Goal: Task Accomplishment & Management: Manage account settings

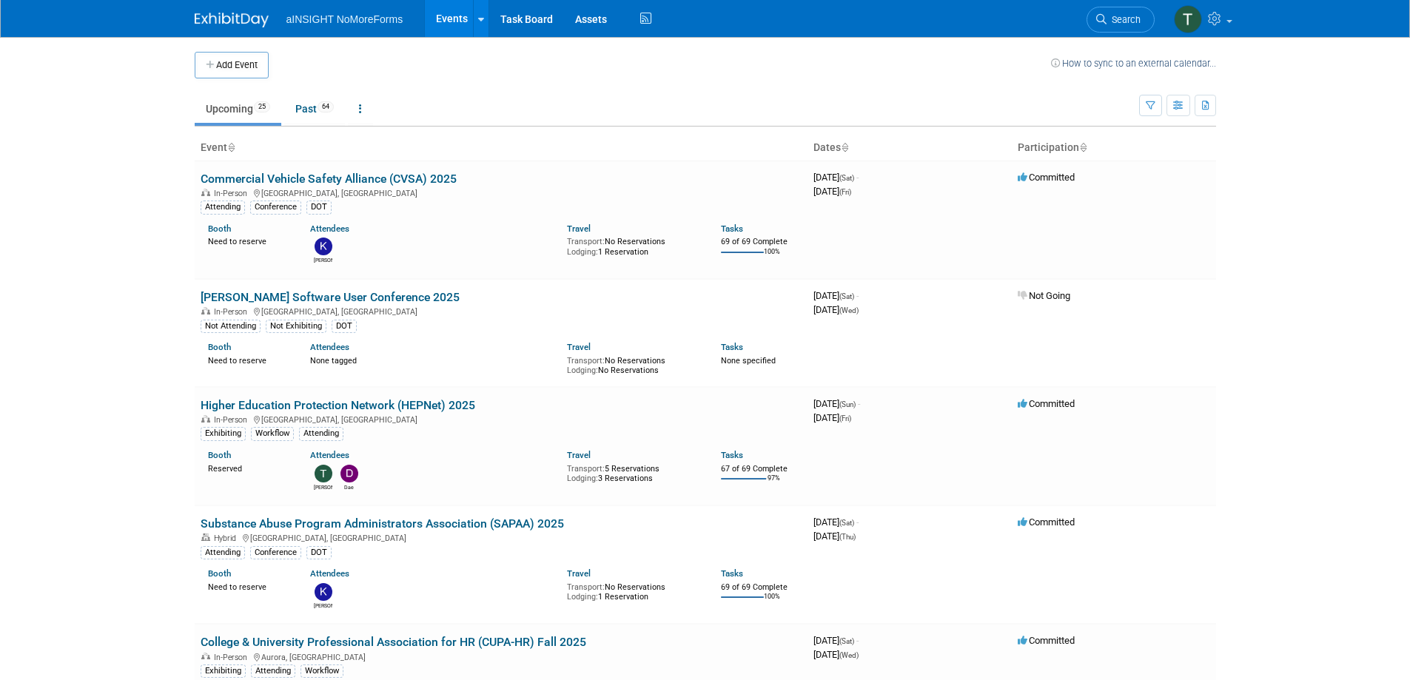
click at [264, 24] on img at bounding box center [232, 20] width 74 height 15
click at [345, 26] on ul "aINSIGHT NoMoreForms Events Add Event Bulk Upload Events Shareable Event Boards…" at bounding box center [470, 18] width 369 height 37
click at [351, 19] on span "aINSIGHT NoMoreForms" at bounding box center [344, 19] width 117 height 12
click at [480, 17] on icon at bounding box center [481, 20] width 6 height 10
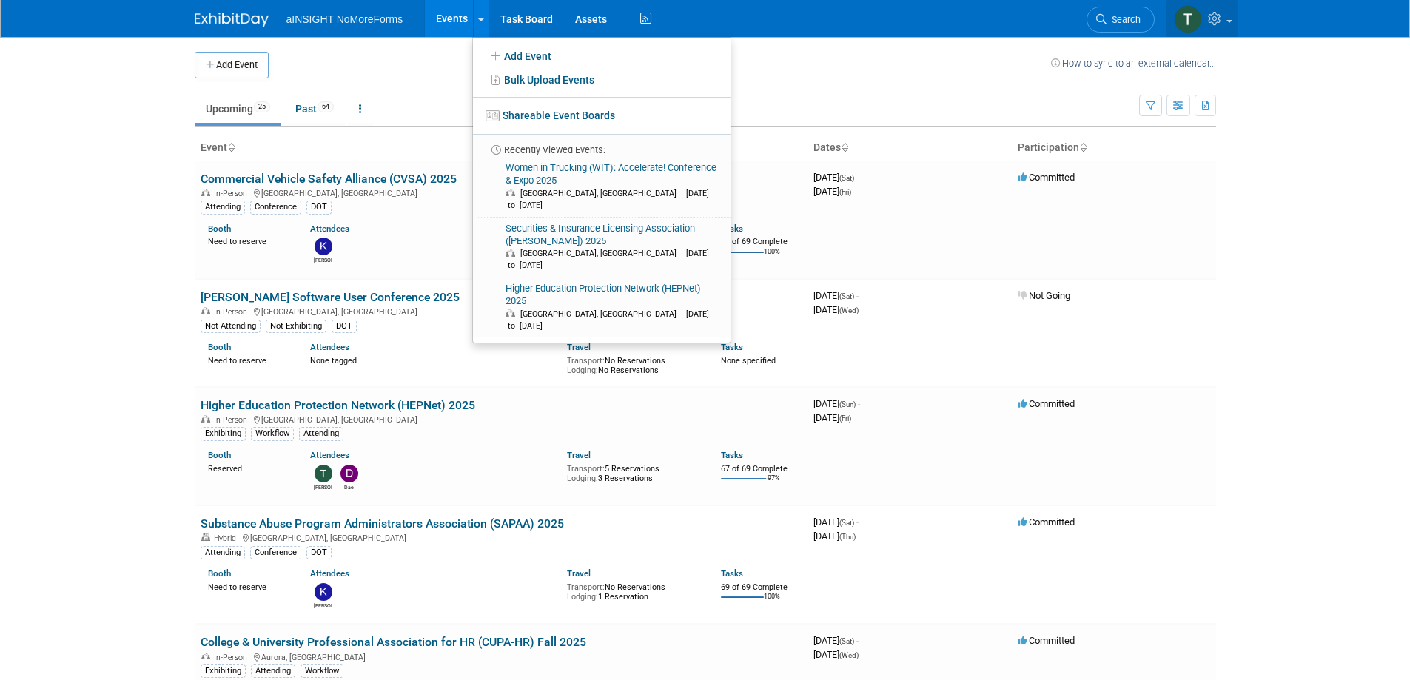
click at [1218, 18] on icon at bounding box center [1216, 18] width 17 height 13
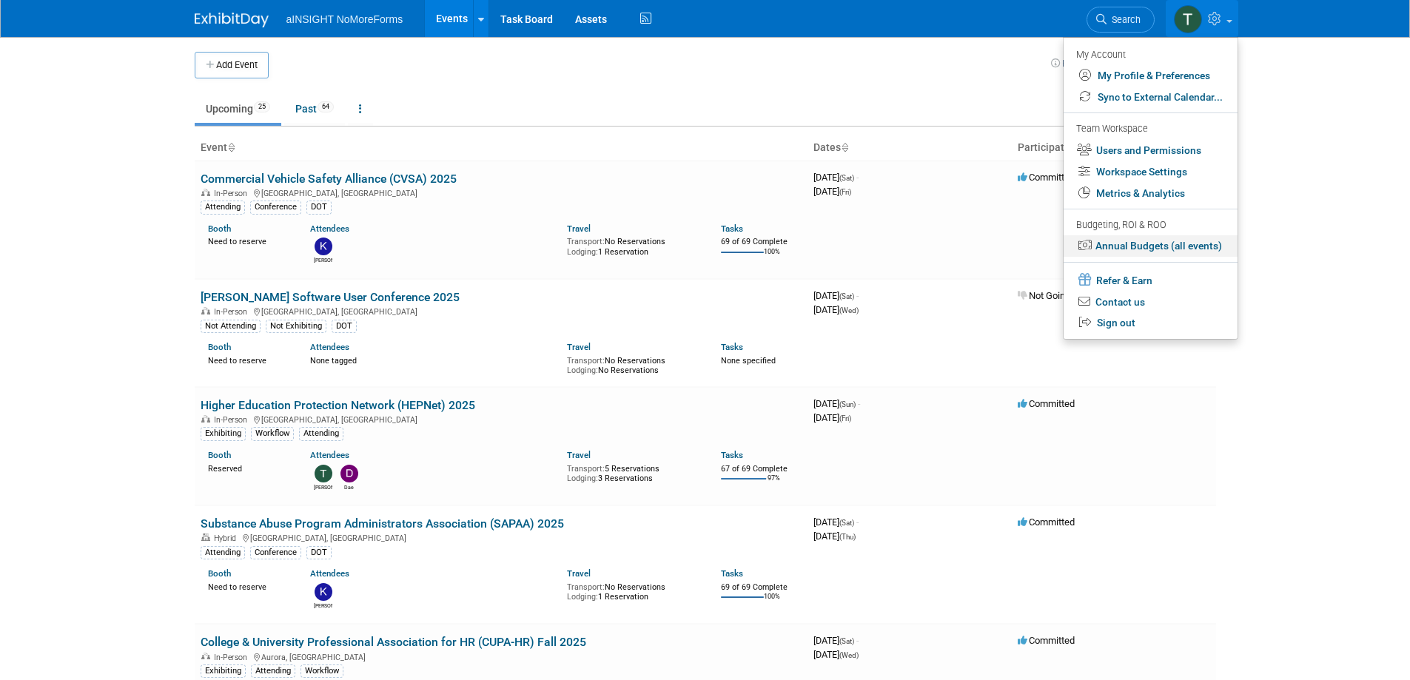
click at [1156, 242] on link "Annual Budgets (all events)" at bounding box center [1151, 245] width 174 height 21
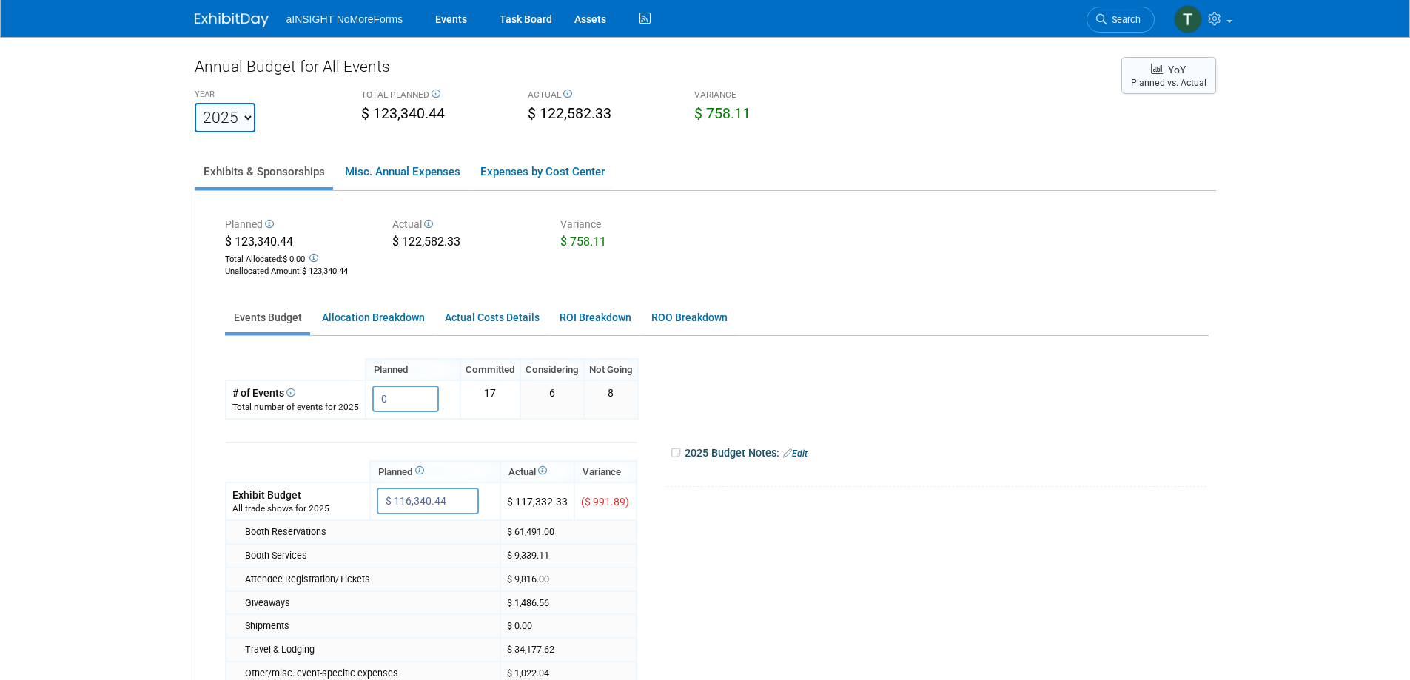
click at [1162, 65] on icon at bounding box center [1157, 69] width 12 height 12
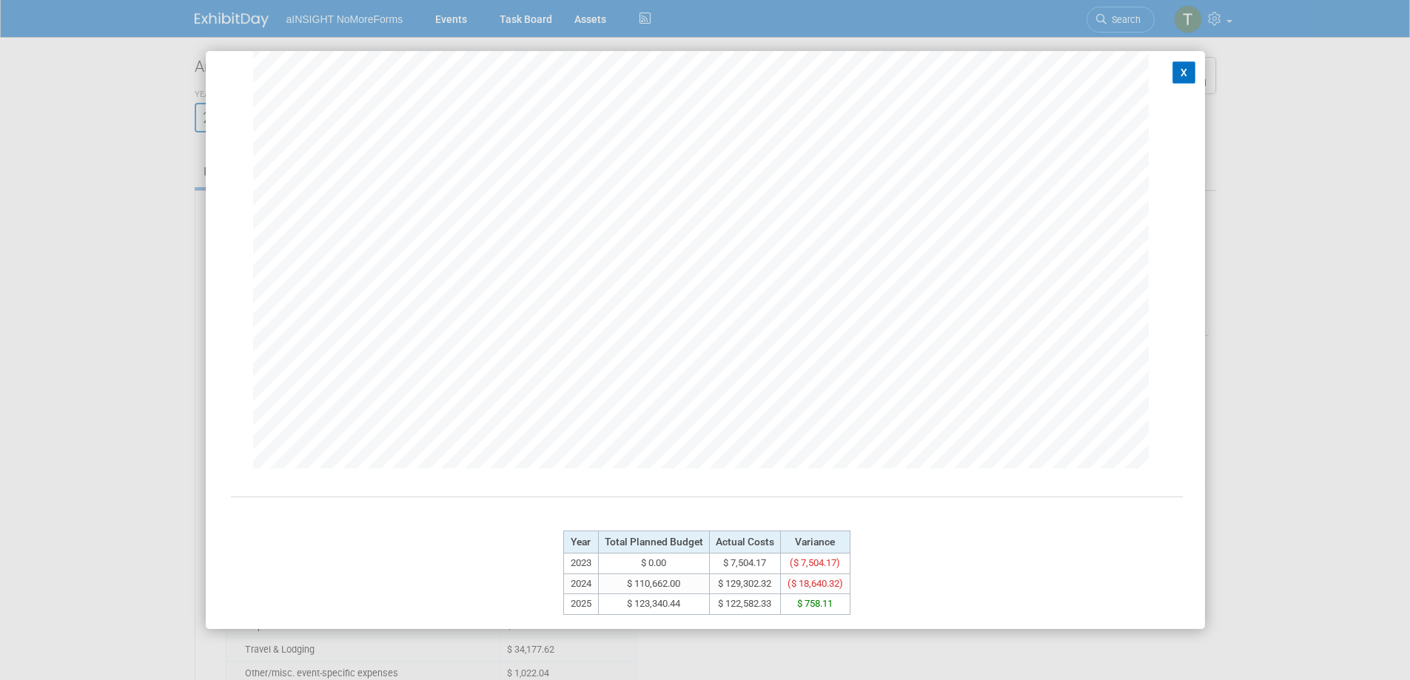
scroll to position [118, 0]
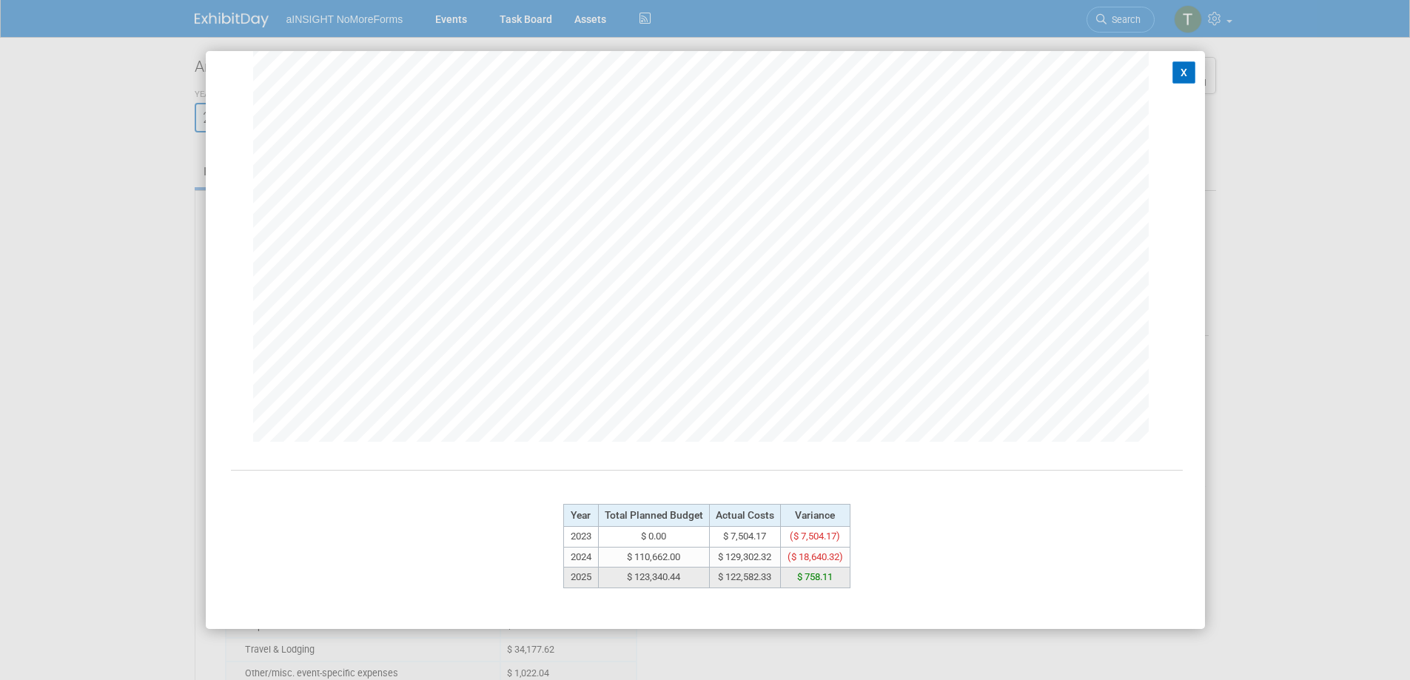
drag, startPoint x: 562, startPoint y: 513, endPoint x: 839, endPoint y: 578, distance: 285.1
click at [839, 578] on tbody "Year Total Planned Budget Actual Costs Variance 2023 $ 0.00 $ 7,504.17 ($ 7,504…" at bounding box center [706, 546] width 286 height 84
copy tbody "Year Total Planned Budget Actual Costs Variance 2023 $ 0.00 $ 7,504.17 ($ 7,504…"
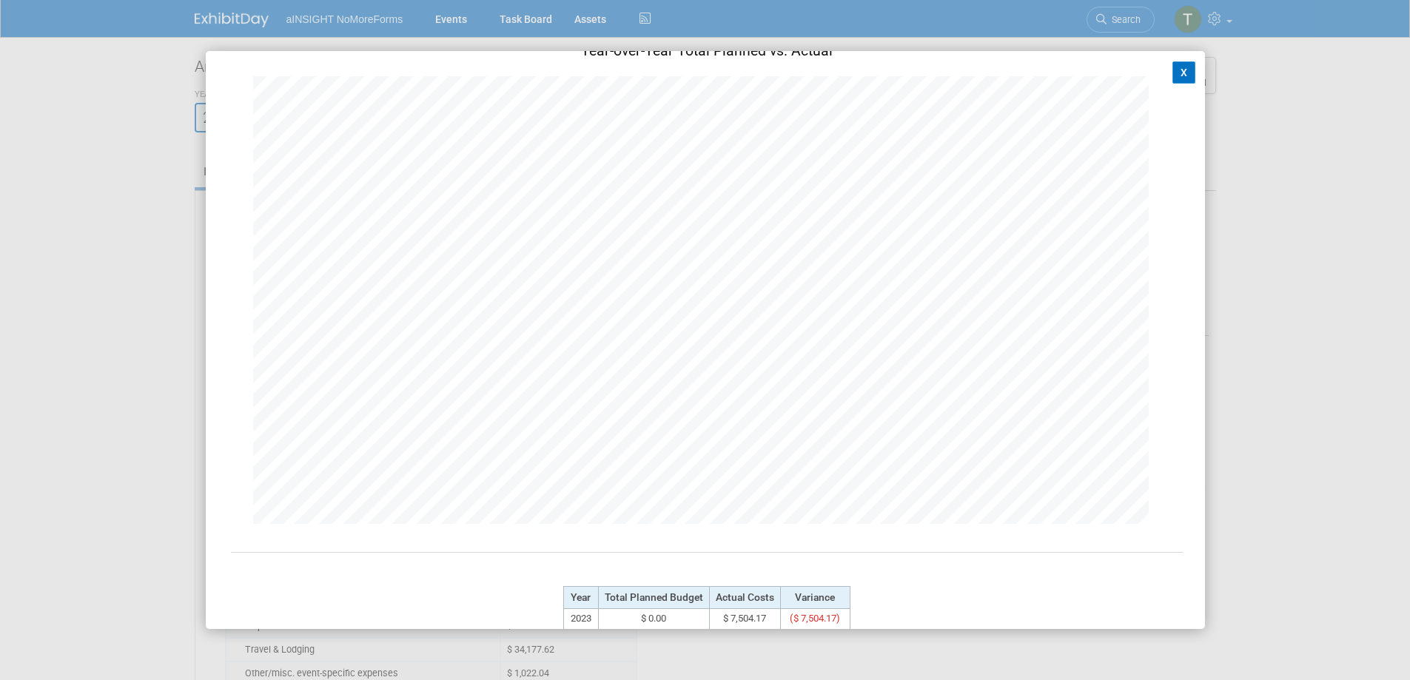
scroll to position [0, 0]
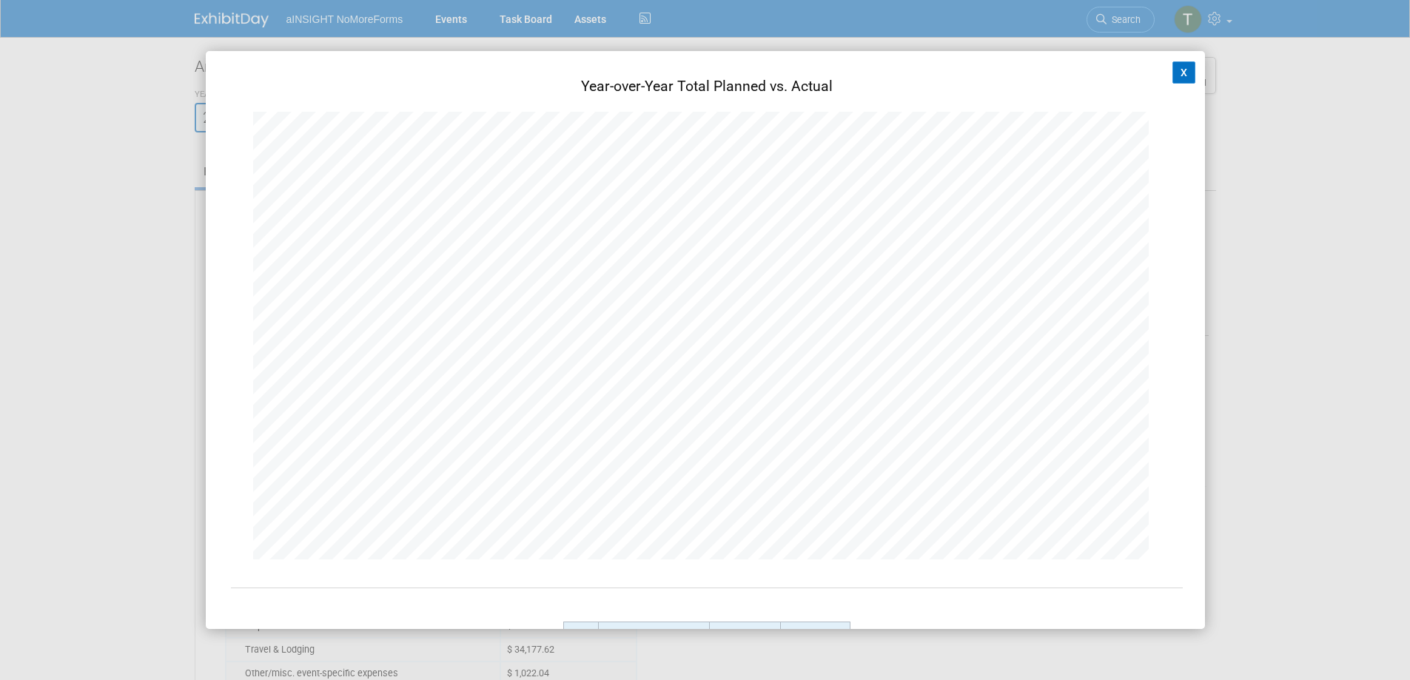
click at [1173, 69] on button "X" at bounding box center [1185, 72] width 24 height 22
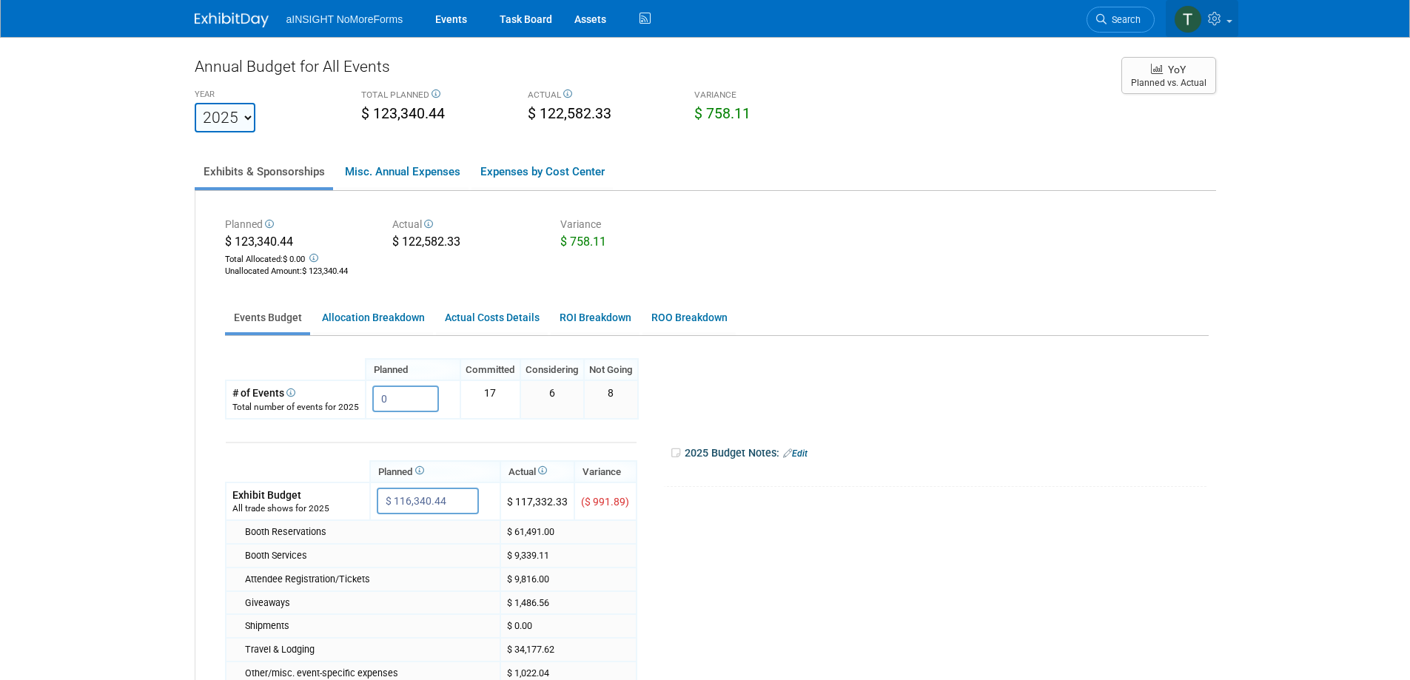
click at [1223, 21] on icon at bounding box center [1216, 18] width 17 height 13
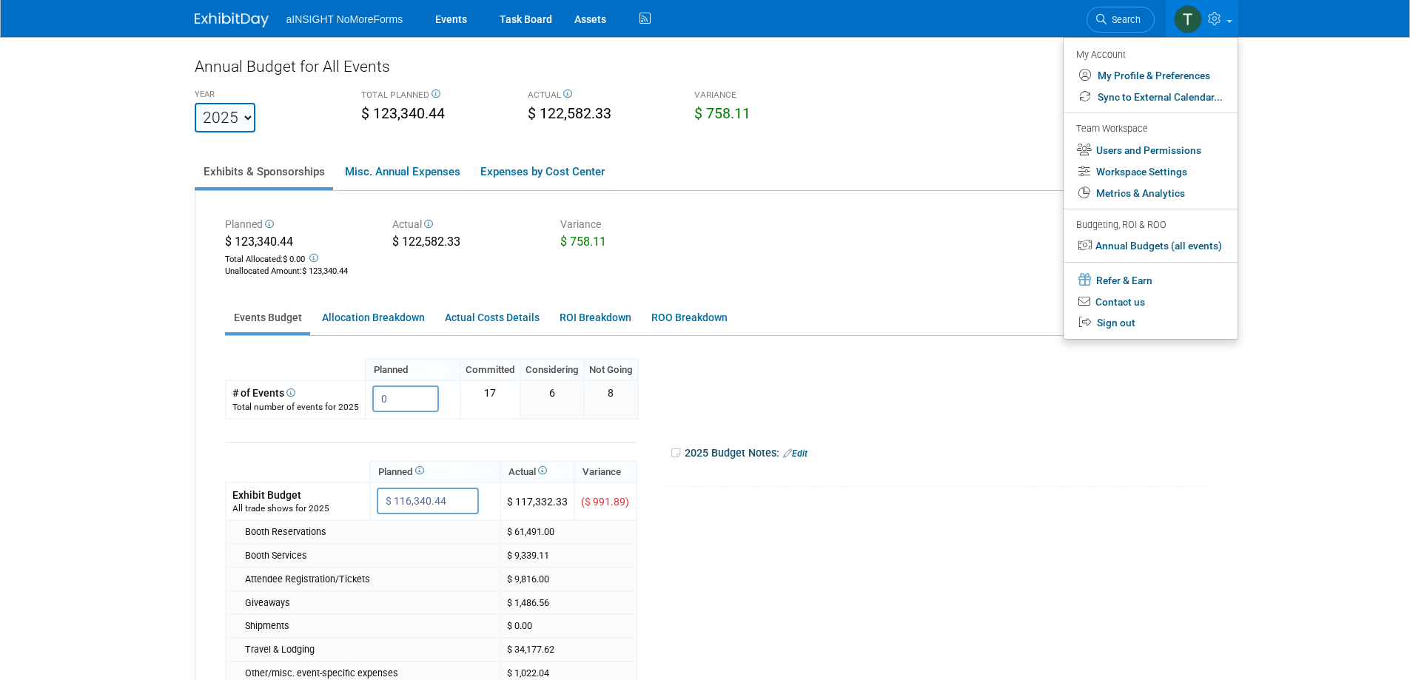
click at [1275, 241] on body "aINSIGHT NoMoreForms Events Task Board Assets Activity Feed" at bounding box center [705, 340] width 1410 height 680
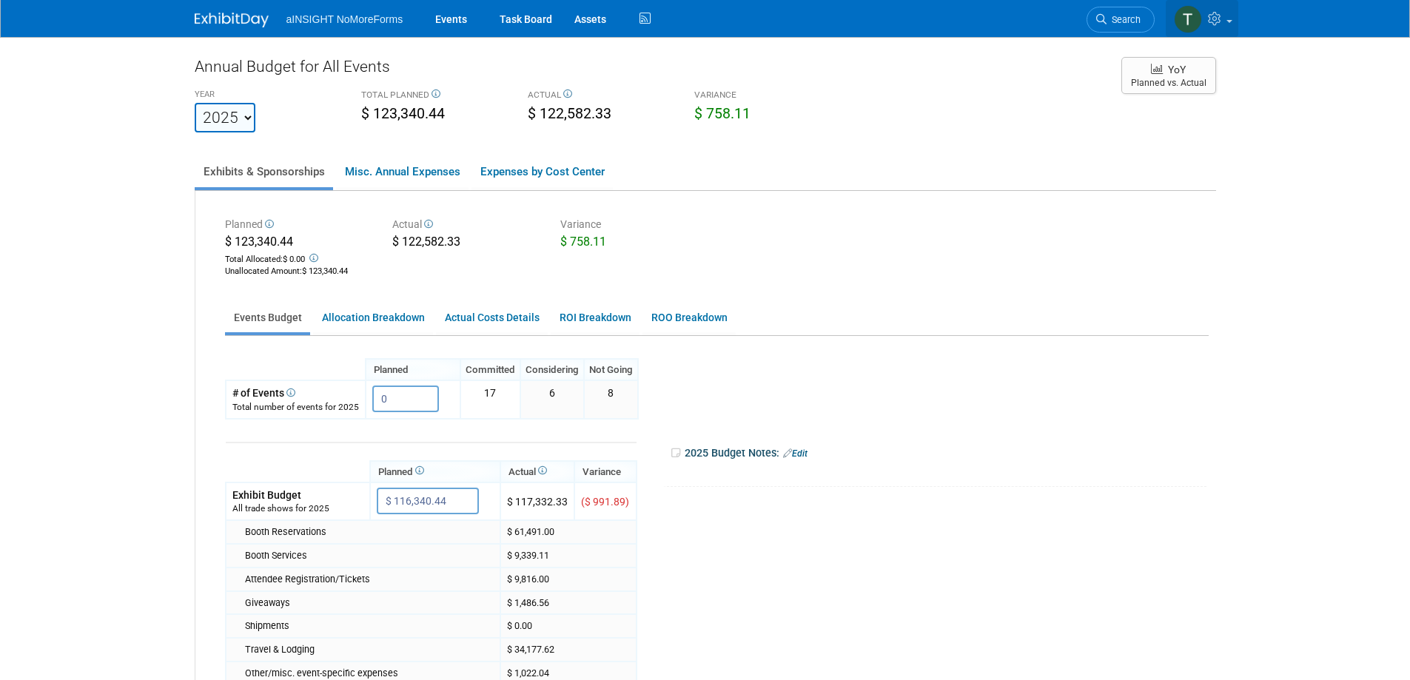
click at [1216, 12] on icon at bounding box center [1216, 18] width 17 height 13
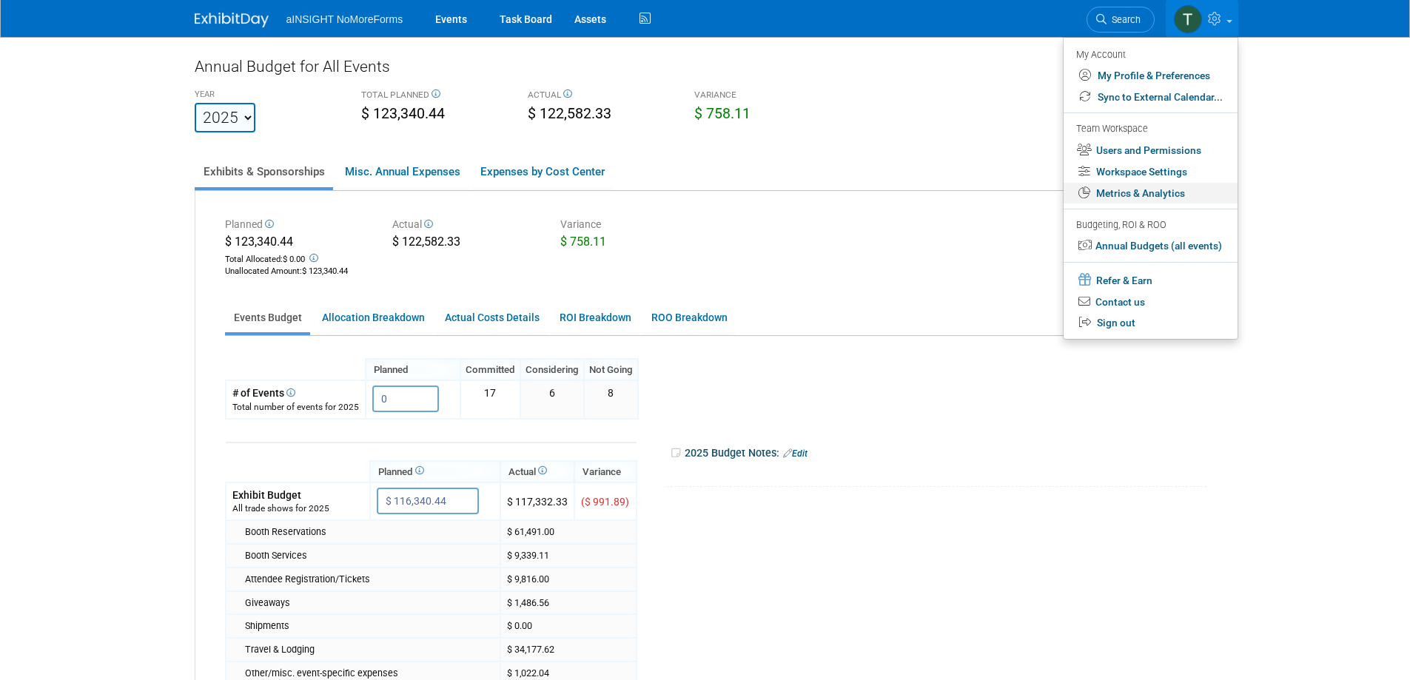
click at [1164, 189] on link "Metrics & Analytics" at bounding box center [1151, 193] width 174 height 21
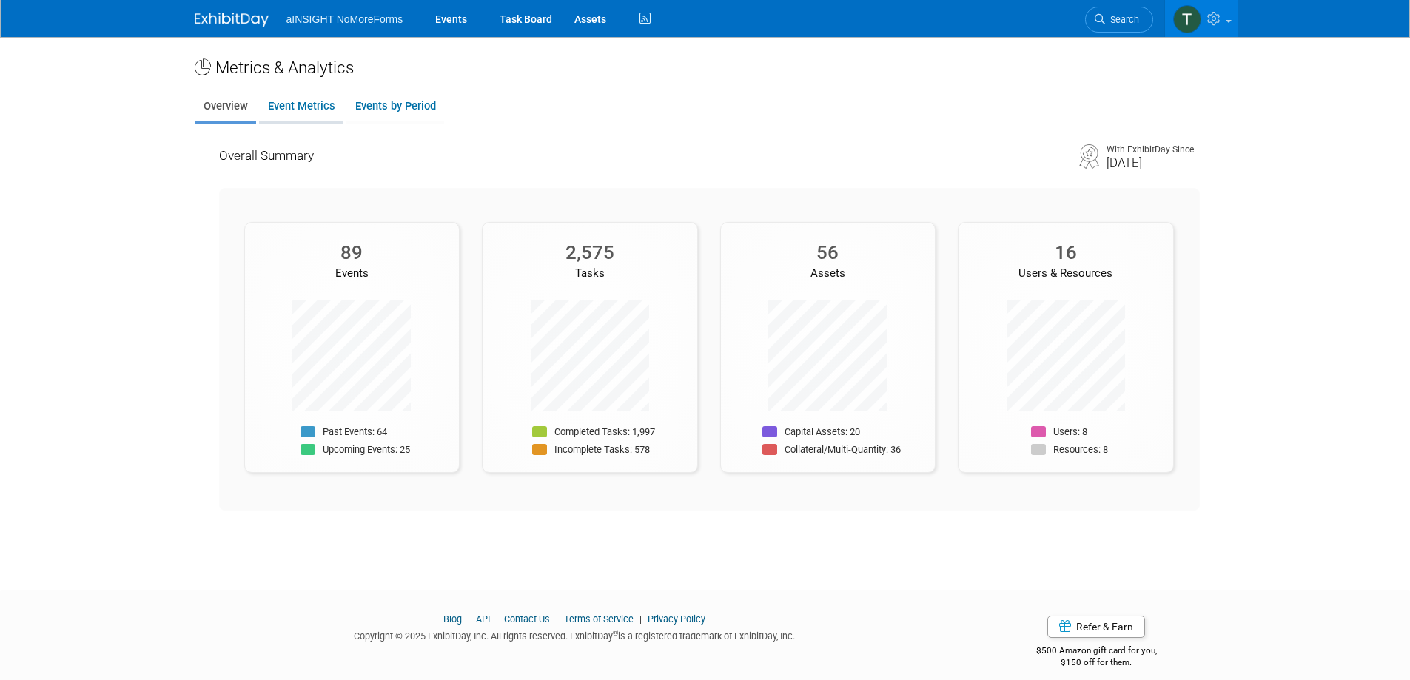
click at [325, 109] on link "Event Metrics" at bounding box center [301, 106] width 84 height 29
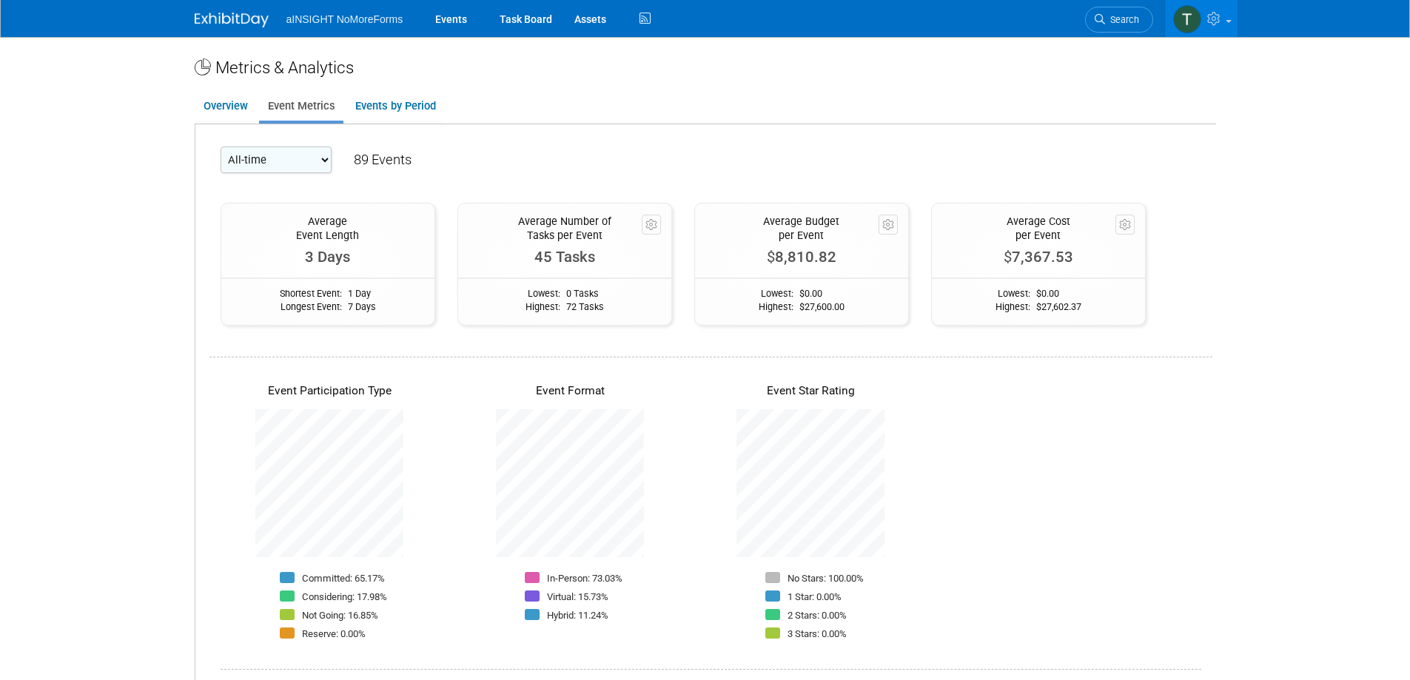
click at [295, 156] on select "All-time 2030 2028 2027 2026 2025 2024 2023 2022" at bounding box center [276, 160] width 111 height 27
click at [1197, 12] on img at bounding box center [1187, 19] width 28 height 28
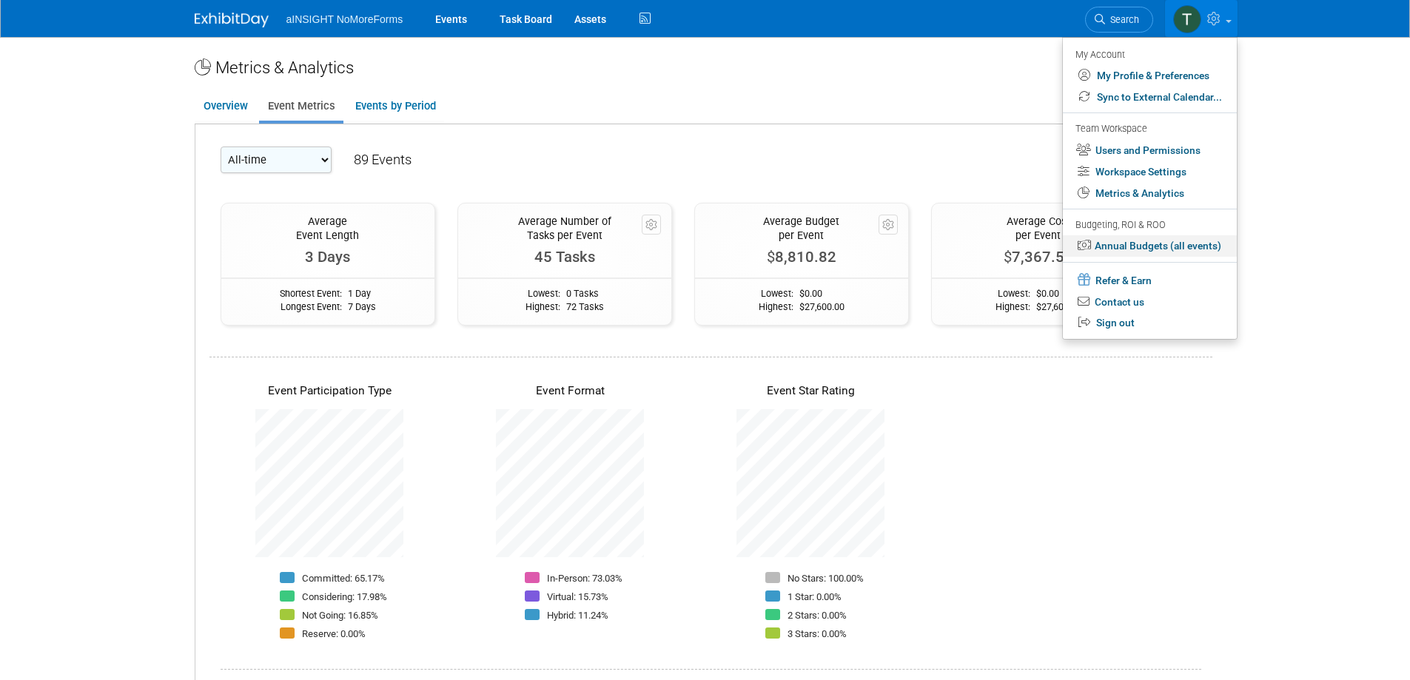
click at [1168, 244] on link "Annual Budgets (all events)" at bounding box center [1150, 245] width 174 height 21
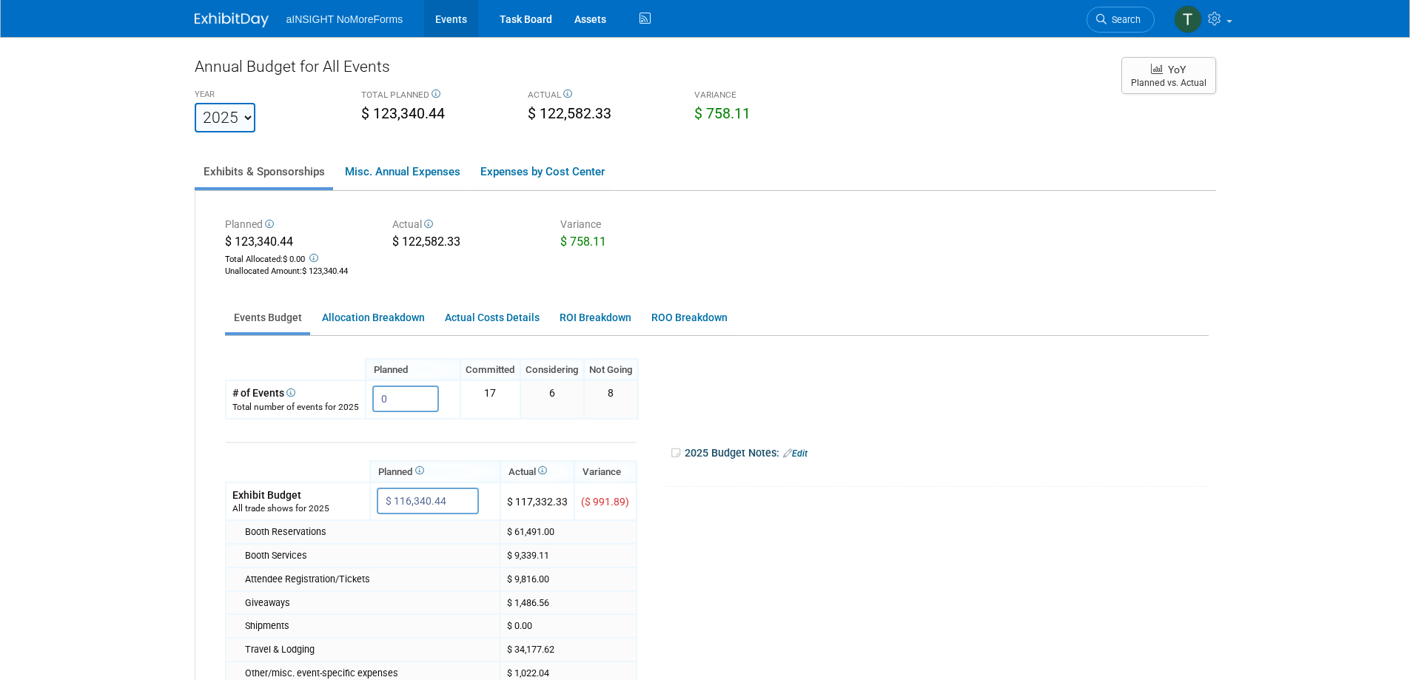
click at [432, 24] on link "Events" at bounding box center [451, 18] width 54 height 37
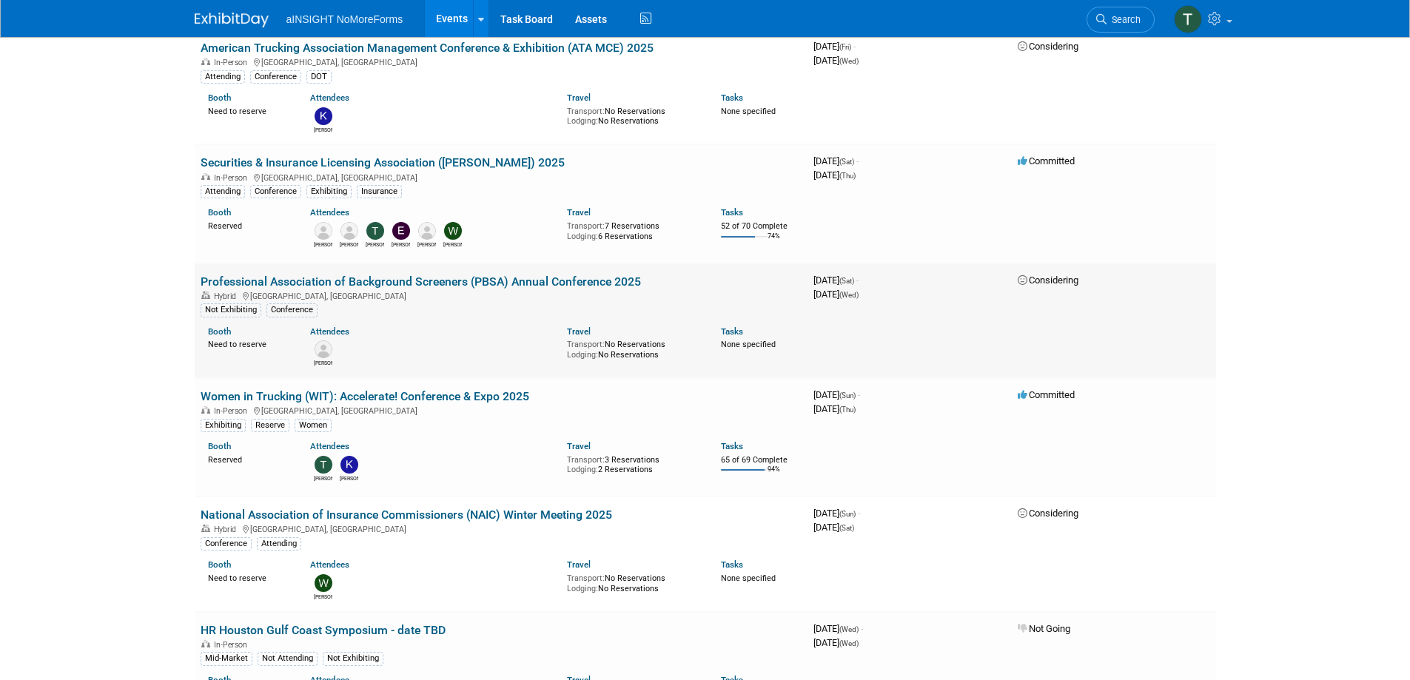
scroll to position [888, 0]
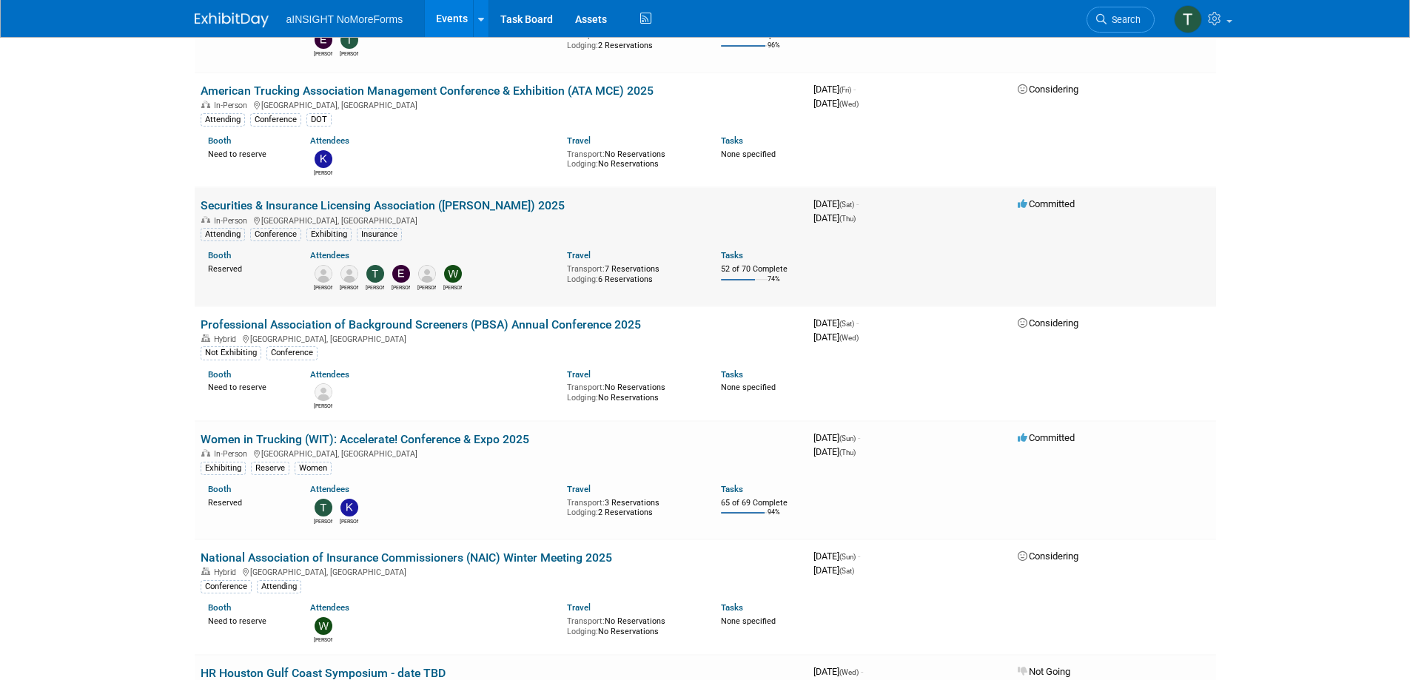
click at [468, 205] on link "Securities & Insurance Licensing Association ([PERSON_NAME]) 2025" at bounding box center [383, 205] width 364 height 14
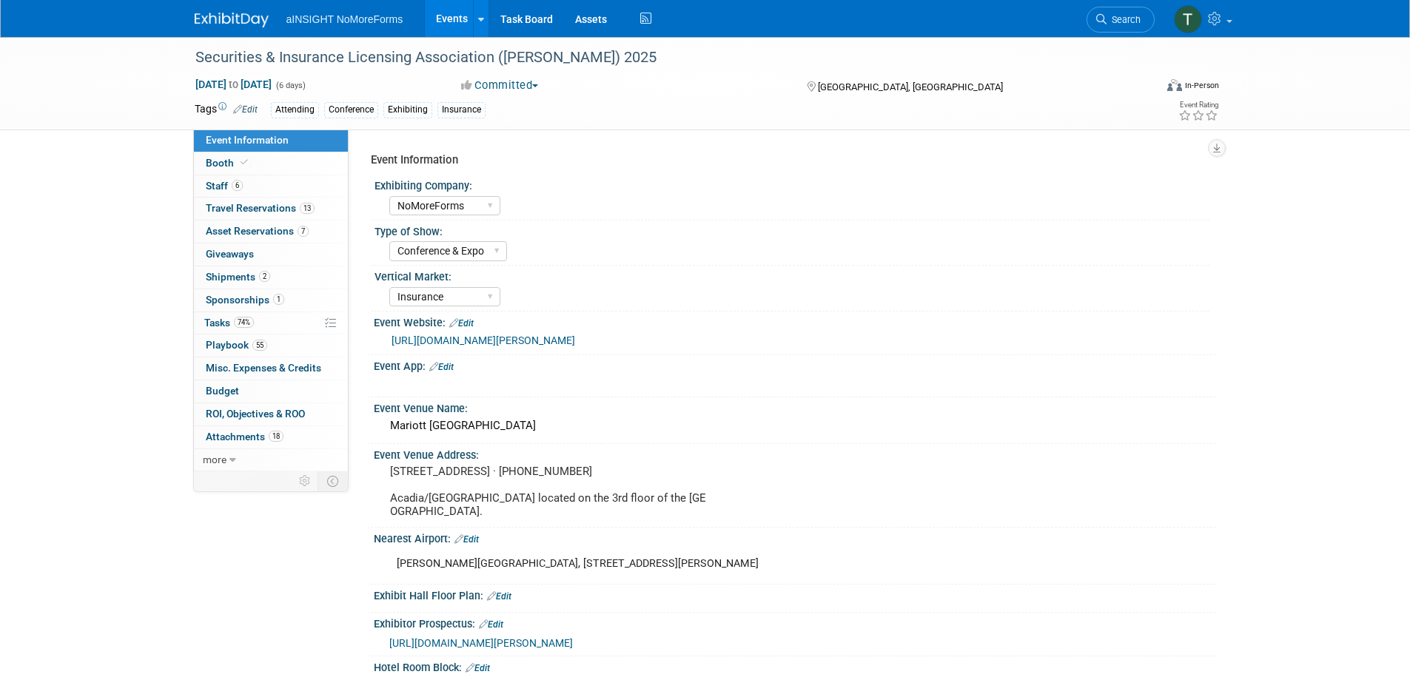
select select "NoMoreForms"
select select "Conference & Expo"
select select "Insurance"
select select "Booth Access Only"
select select "No"
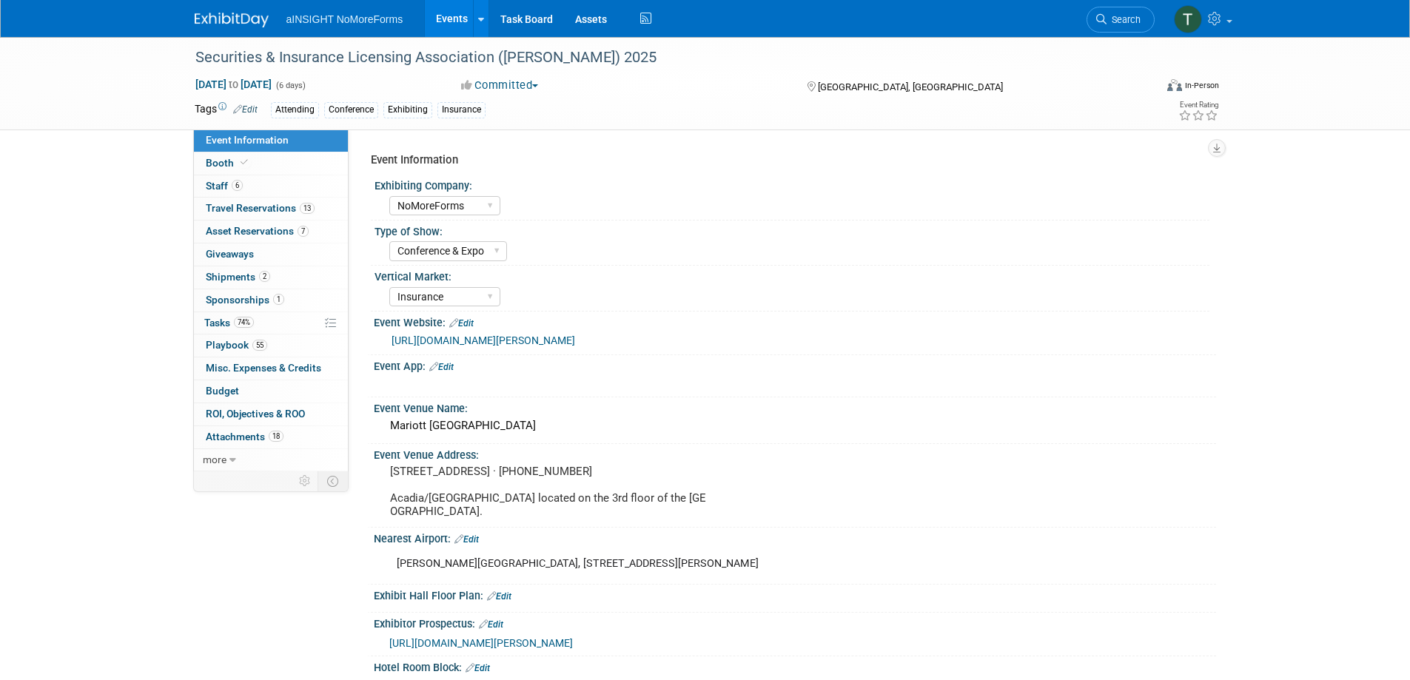
select select "Yes"
select select "No"
select select "Yes"
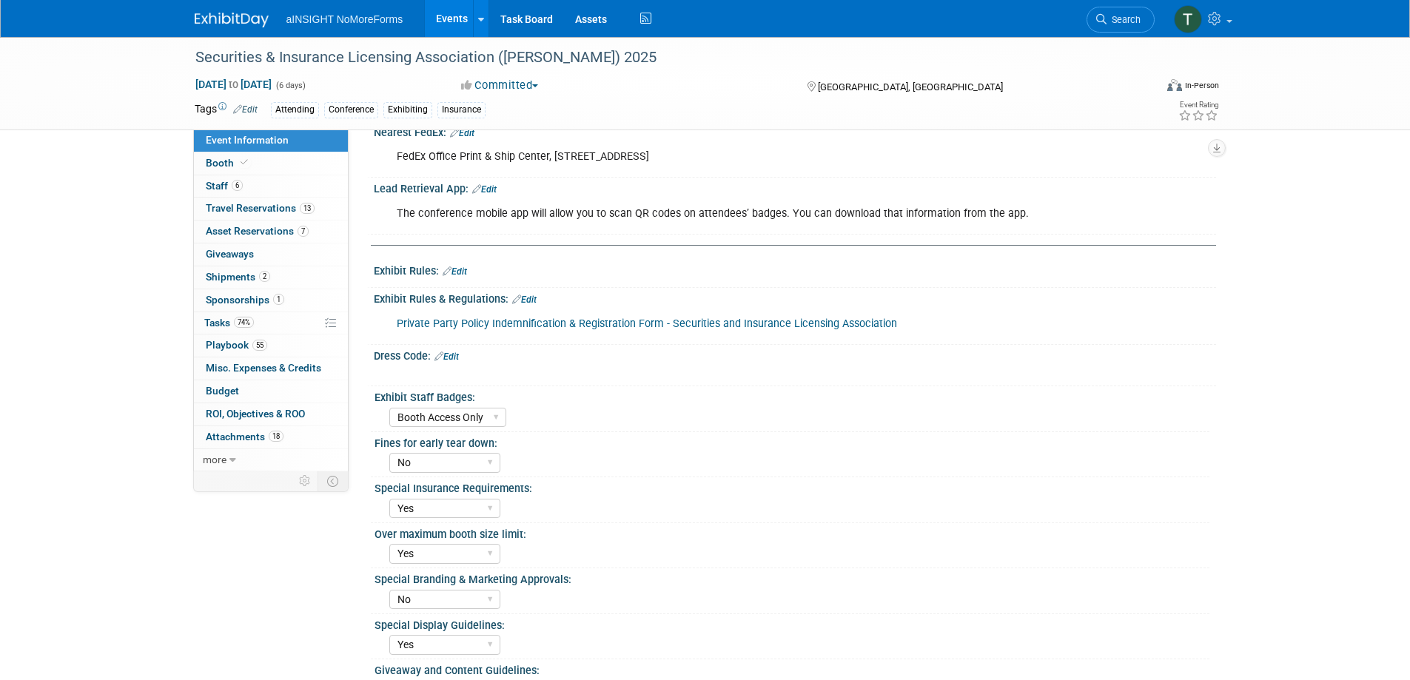
scroll to position [1110, 0]
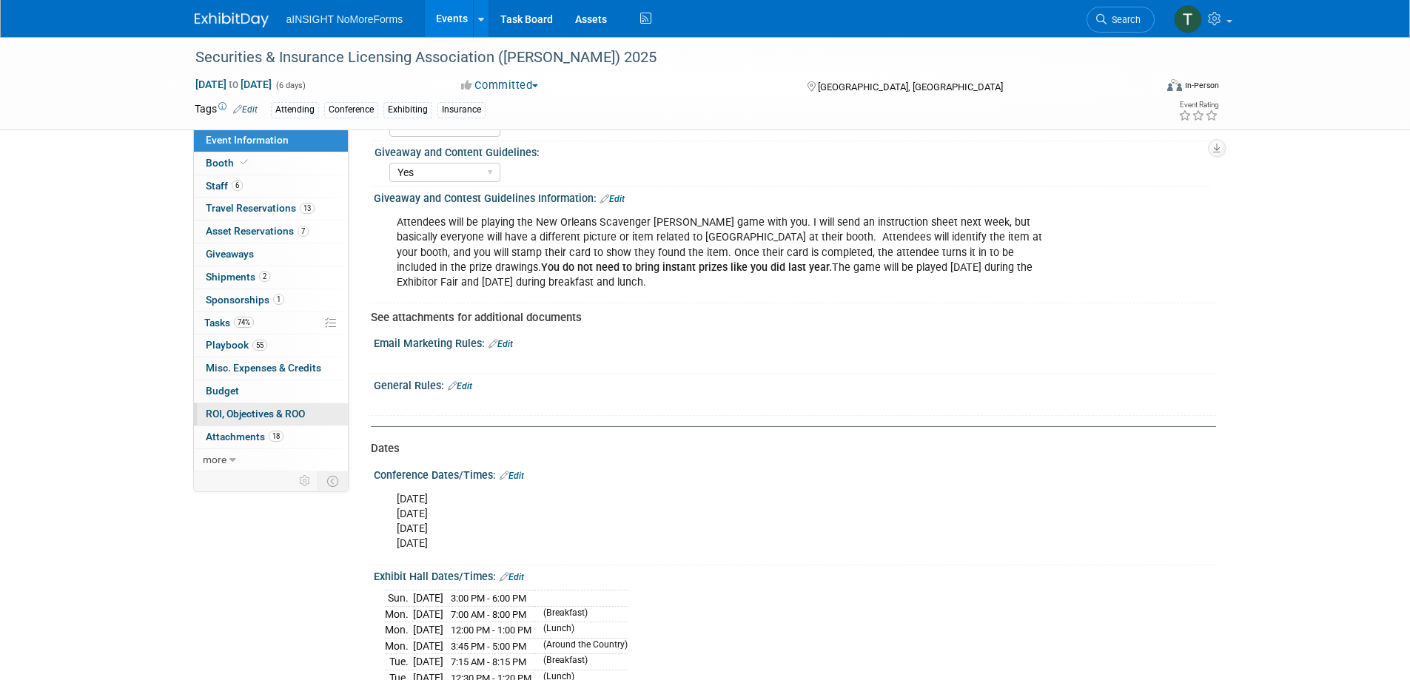
click at [268, 406] on link "0 ROI, Objectives & ROO 0" at bounding box center [271, 414] width 154 height 22
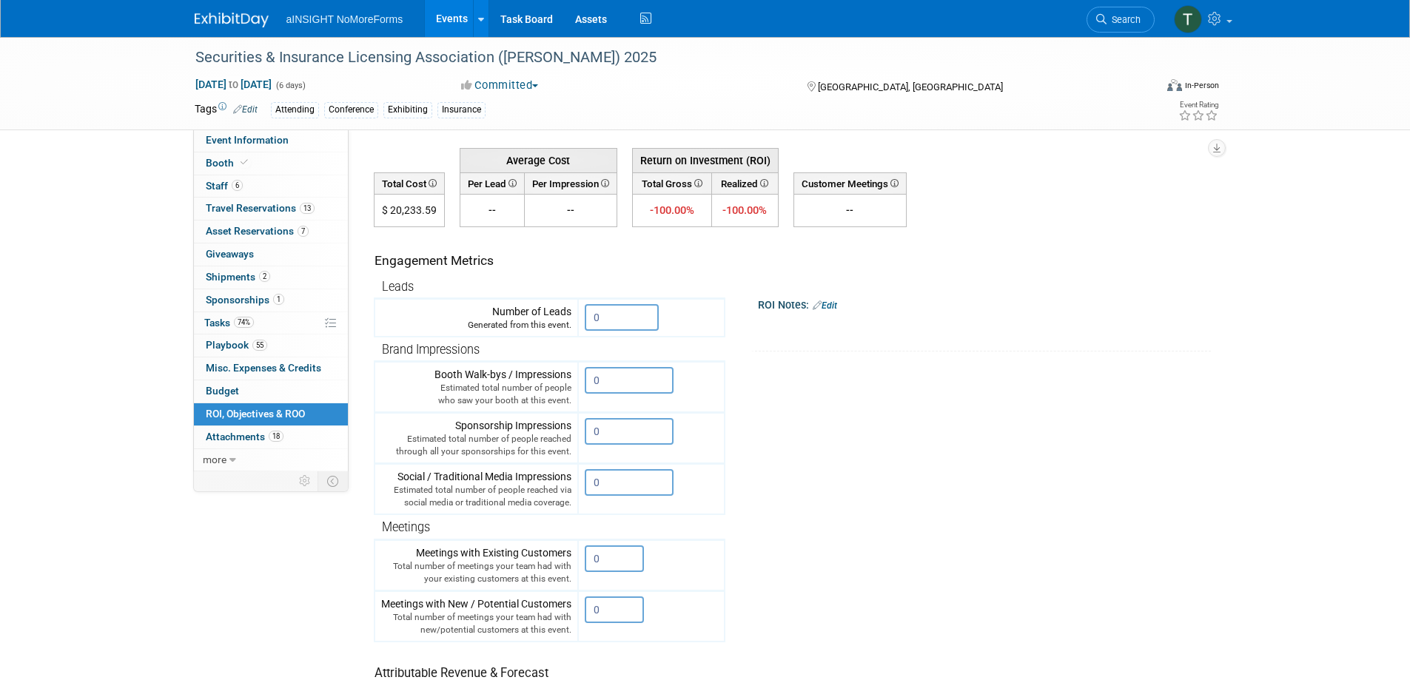
scroll to position [0, 0]
